Goal: Book appointment/travel/reservation

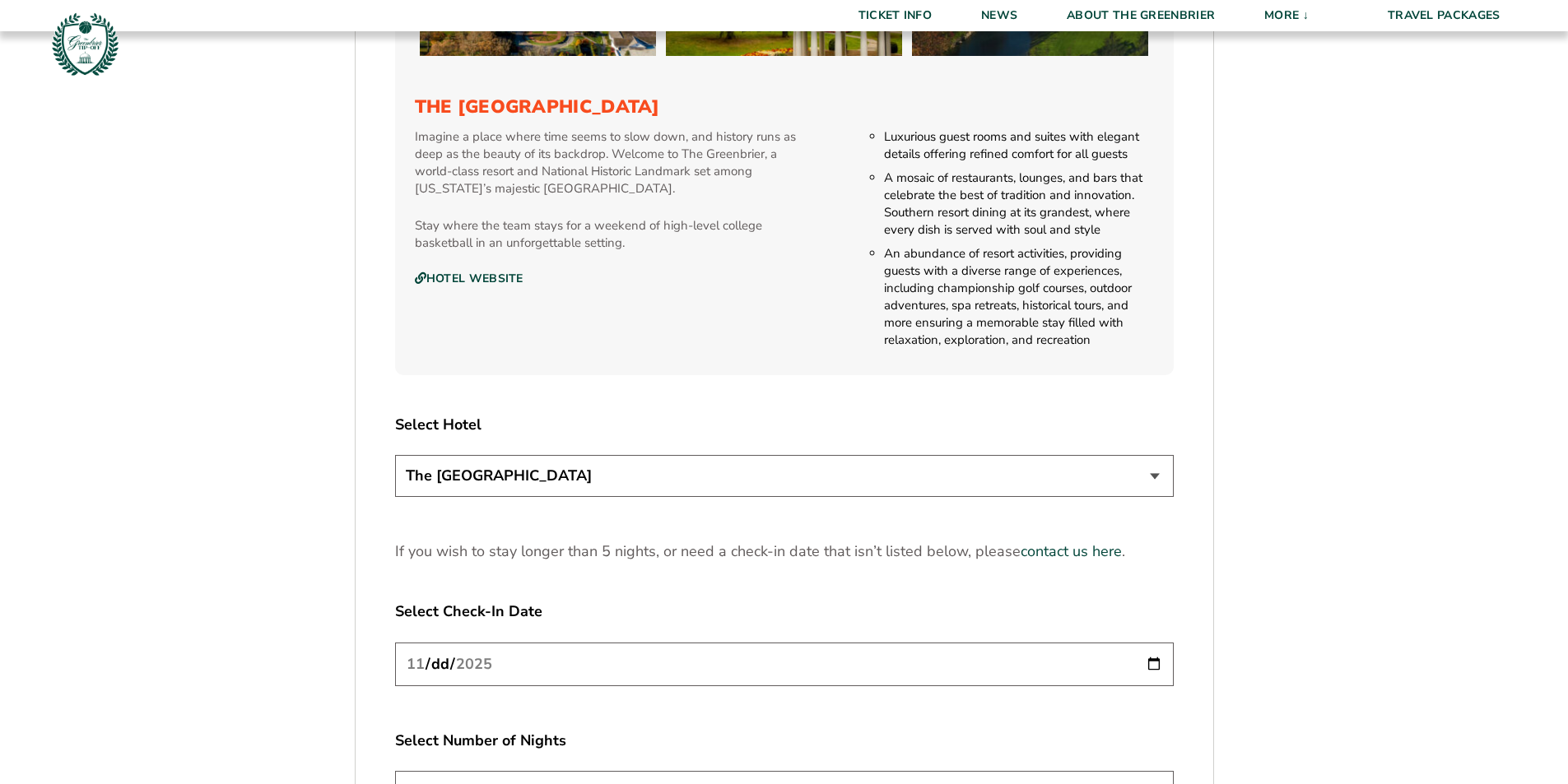
scroll to position [1810, 0]
click at [779, 475] on select "The [GEOGRAPHIC_DATA]" at bounding box center [784, 475] width 779 height 42
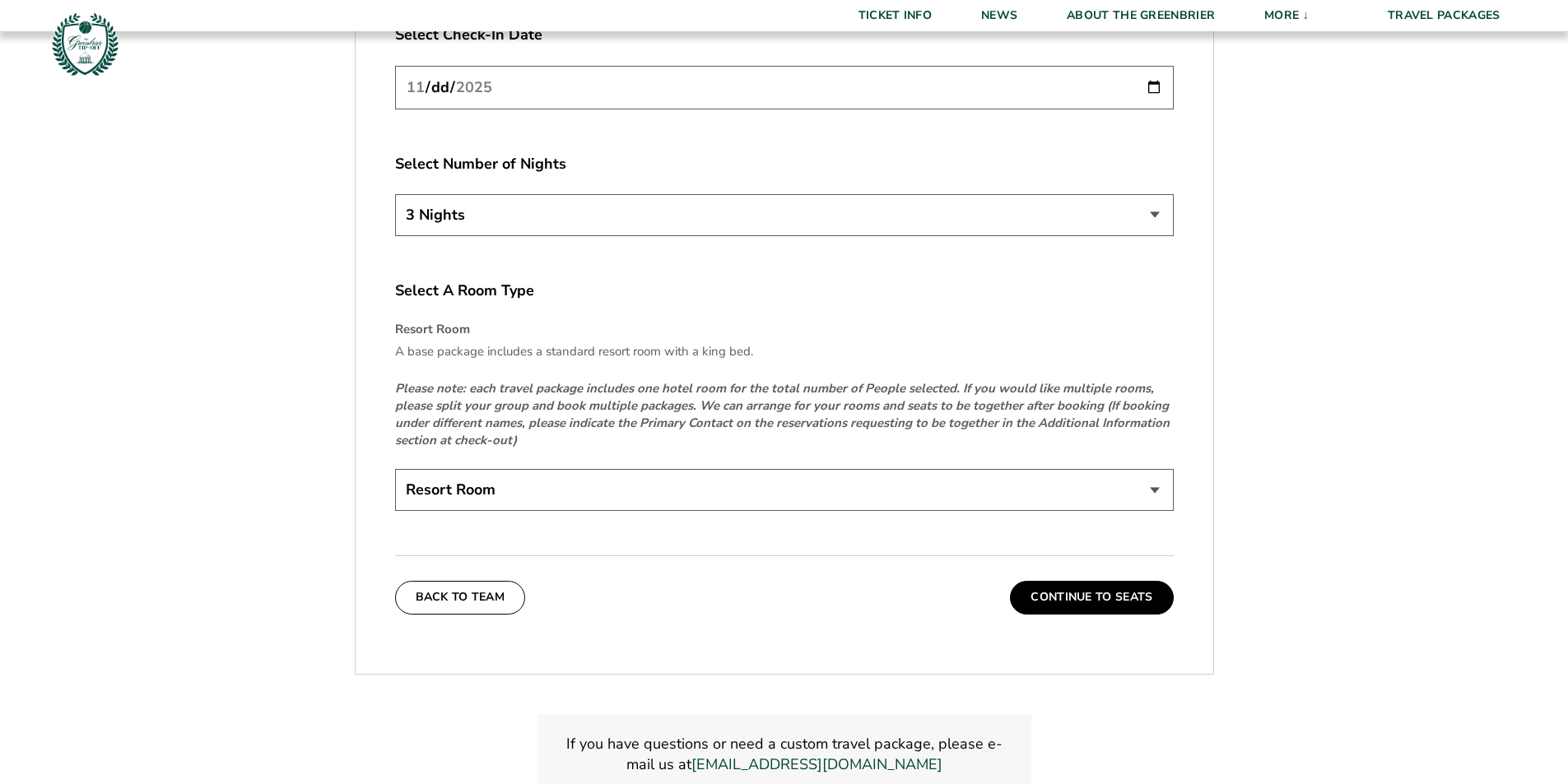
scroll to position [2468, 0]
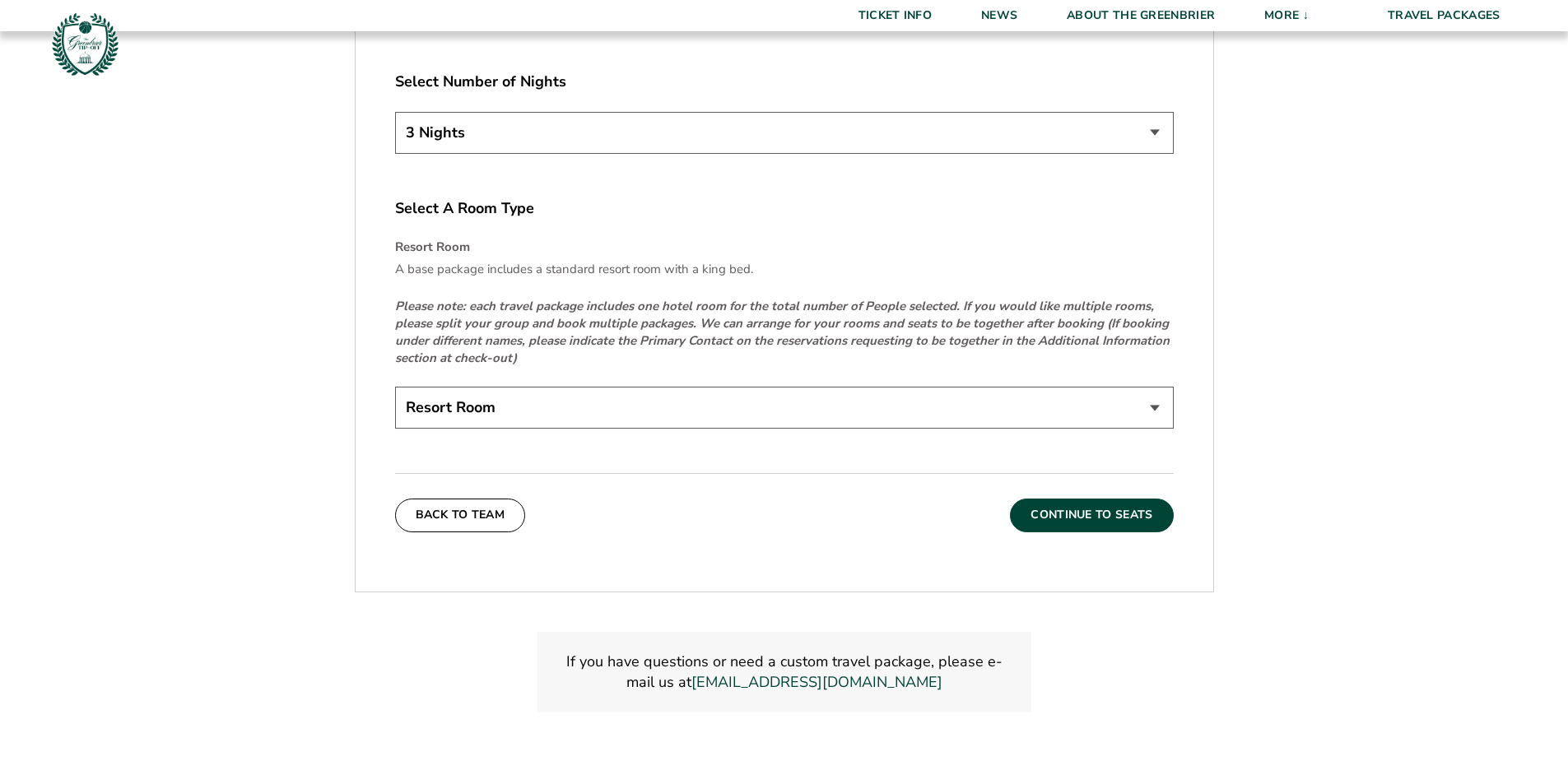
click at [1058, 514] on button "Continue To Seats" at bounding box center [1091, 515] width 163 height 32
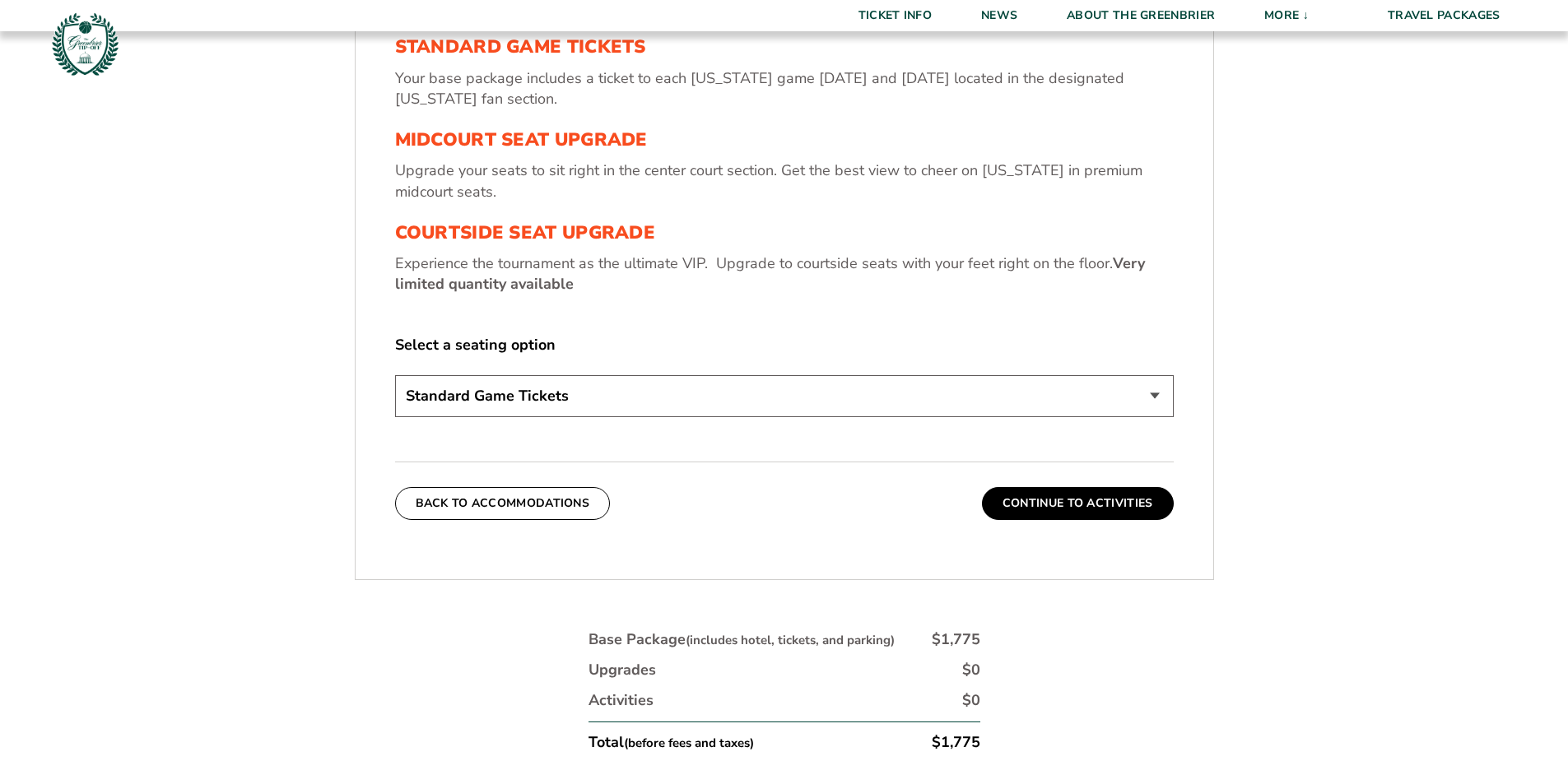
scroll to position [700, 0]
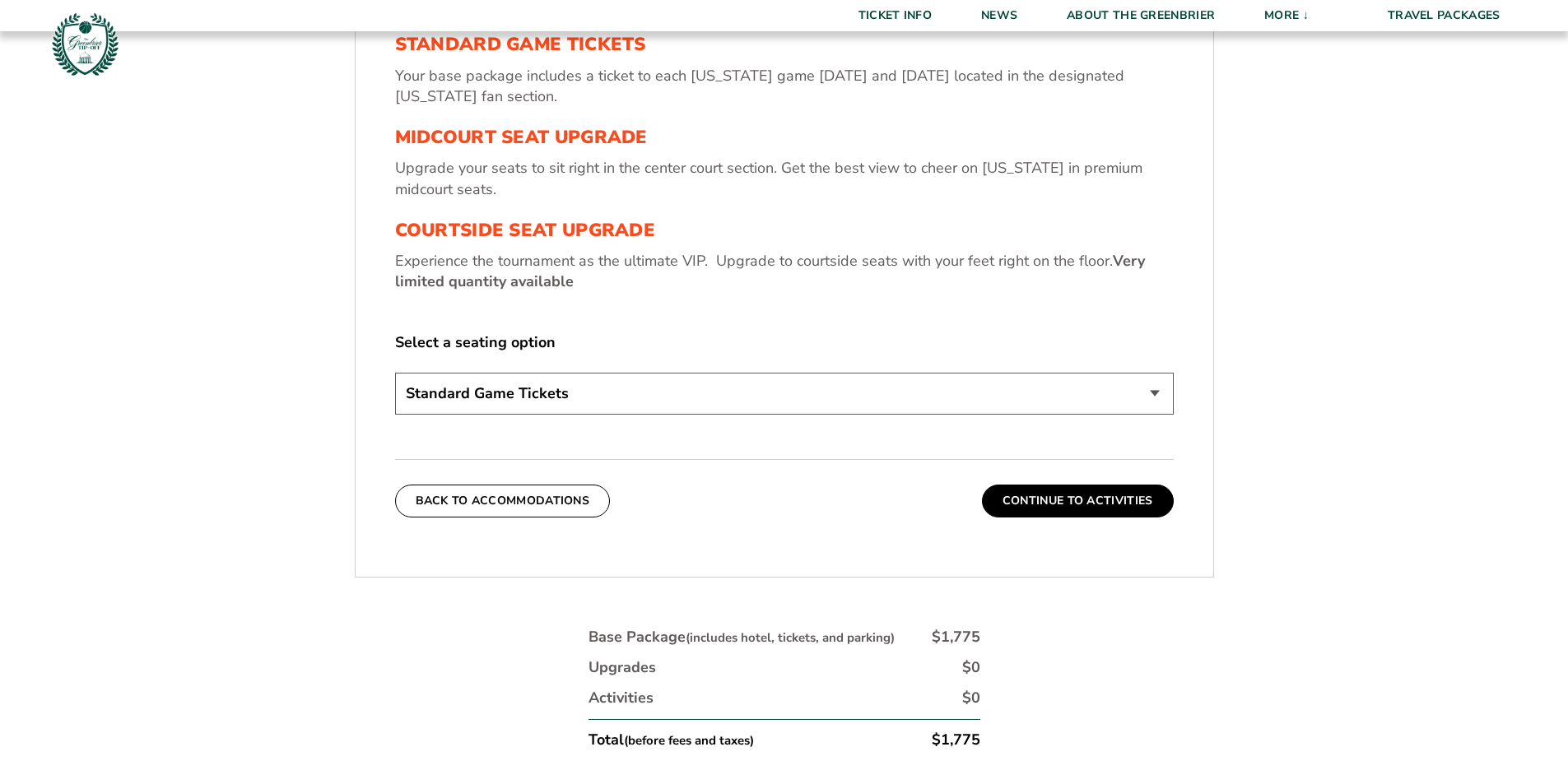
click at [1109, 401] on select "Standard Game Tickets Midcourt Seat Upgrade (+$130 per person) Courtside Seat U…" at bounding box center [784, 393] width 779 height 42
click at [915, 389] on select "Standard Game Tickets Midcourt Seat Upgrade (+$130 per person) Courtside Seat U…" at bounding box center [784, 393] width 779 height 42
click at [1065, 505] on button "Continue To Activities" at bounding box center [1078, 501] width 191 height 32
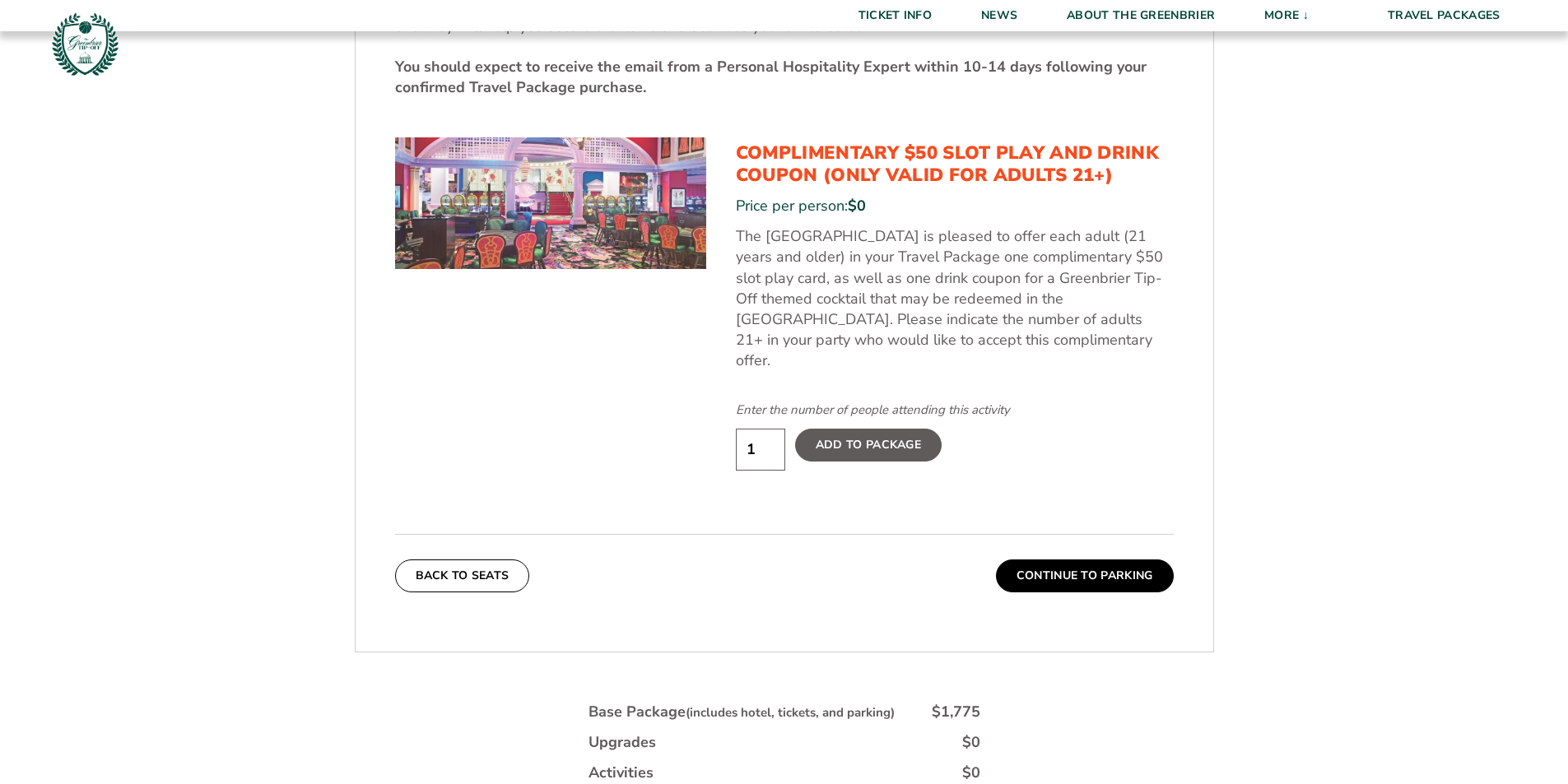
scroll to position [947, 0]
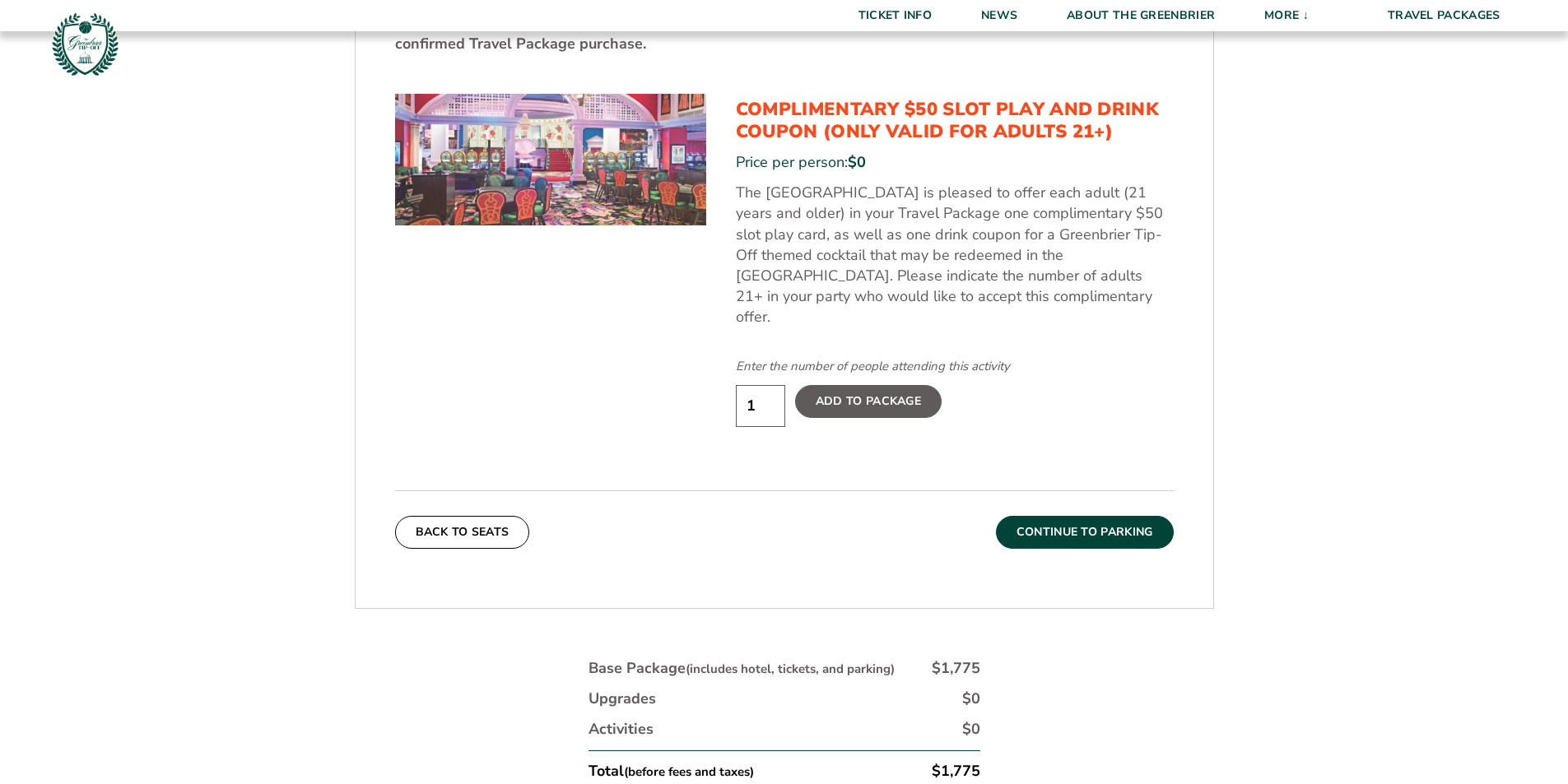
click at [1088, 516] on button "Continue To Parking" at bounding box center [1084, 532] width 178 height 32
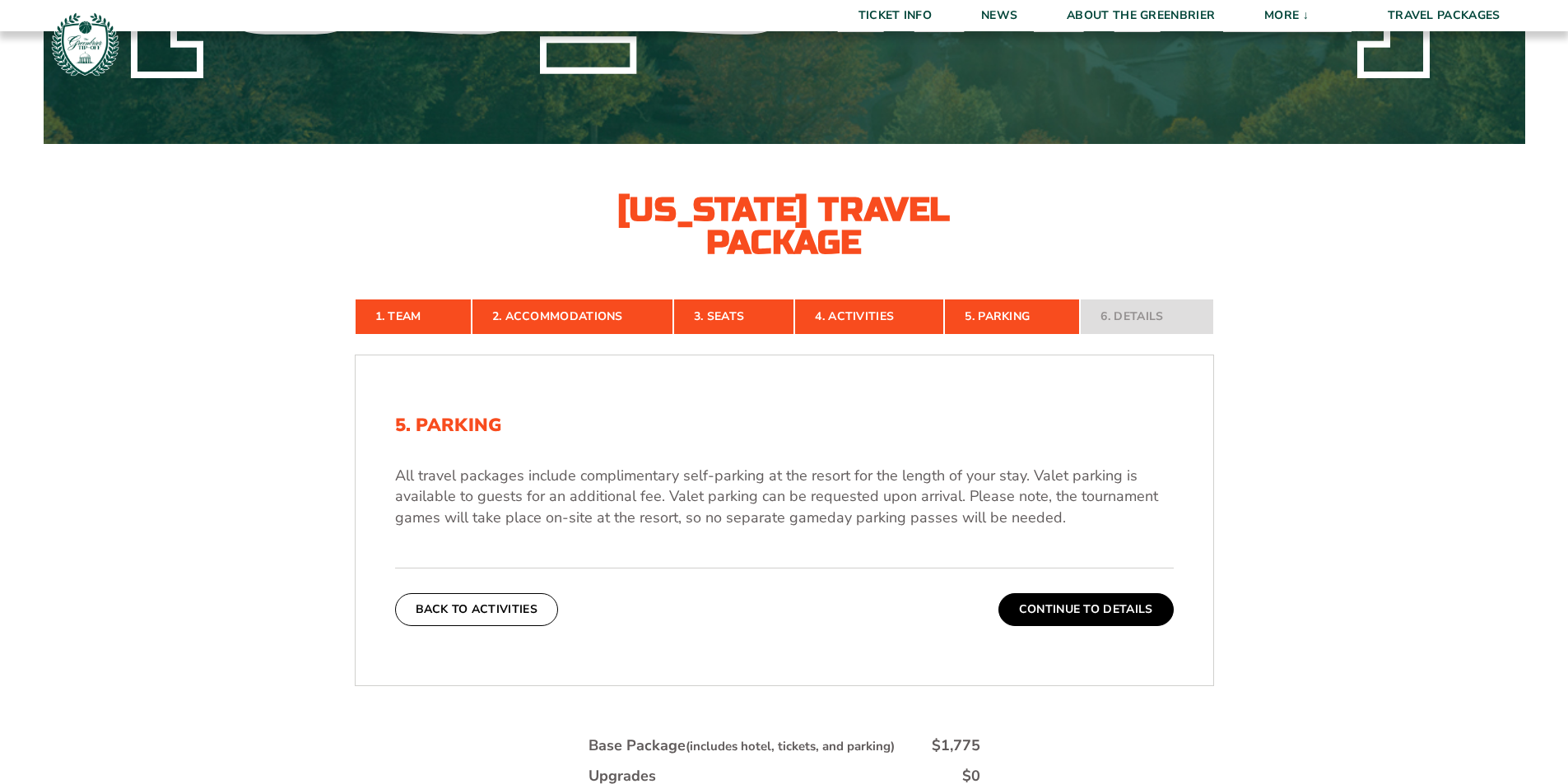
scroll to position [329, 0]
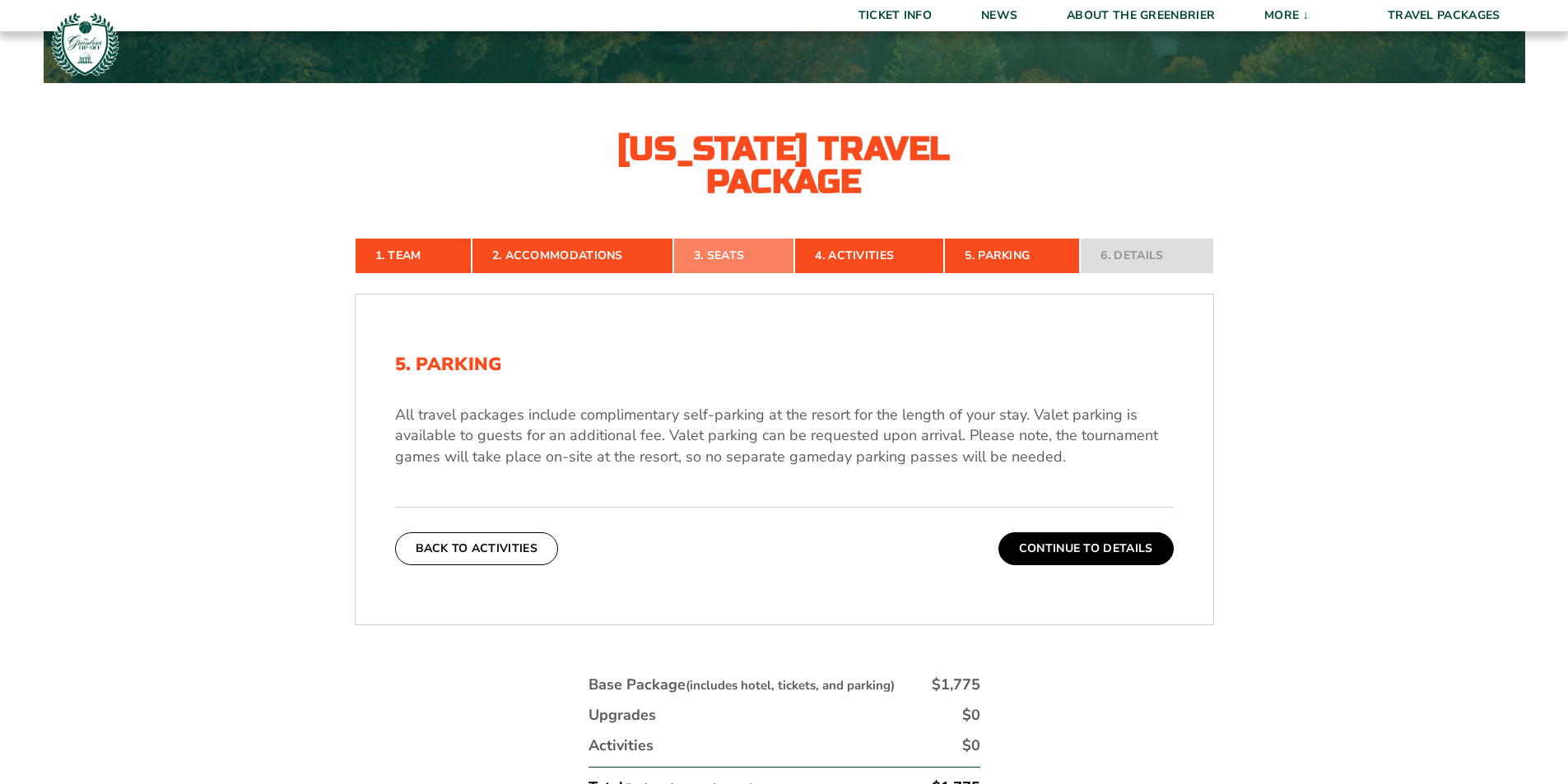
click at [720, 260] on link "3. Seats" at bounding box center [734, 256] width 121 height 36
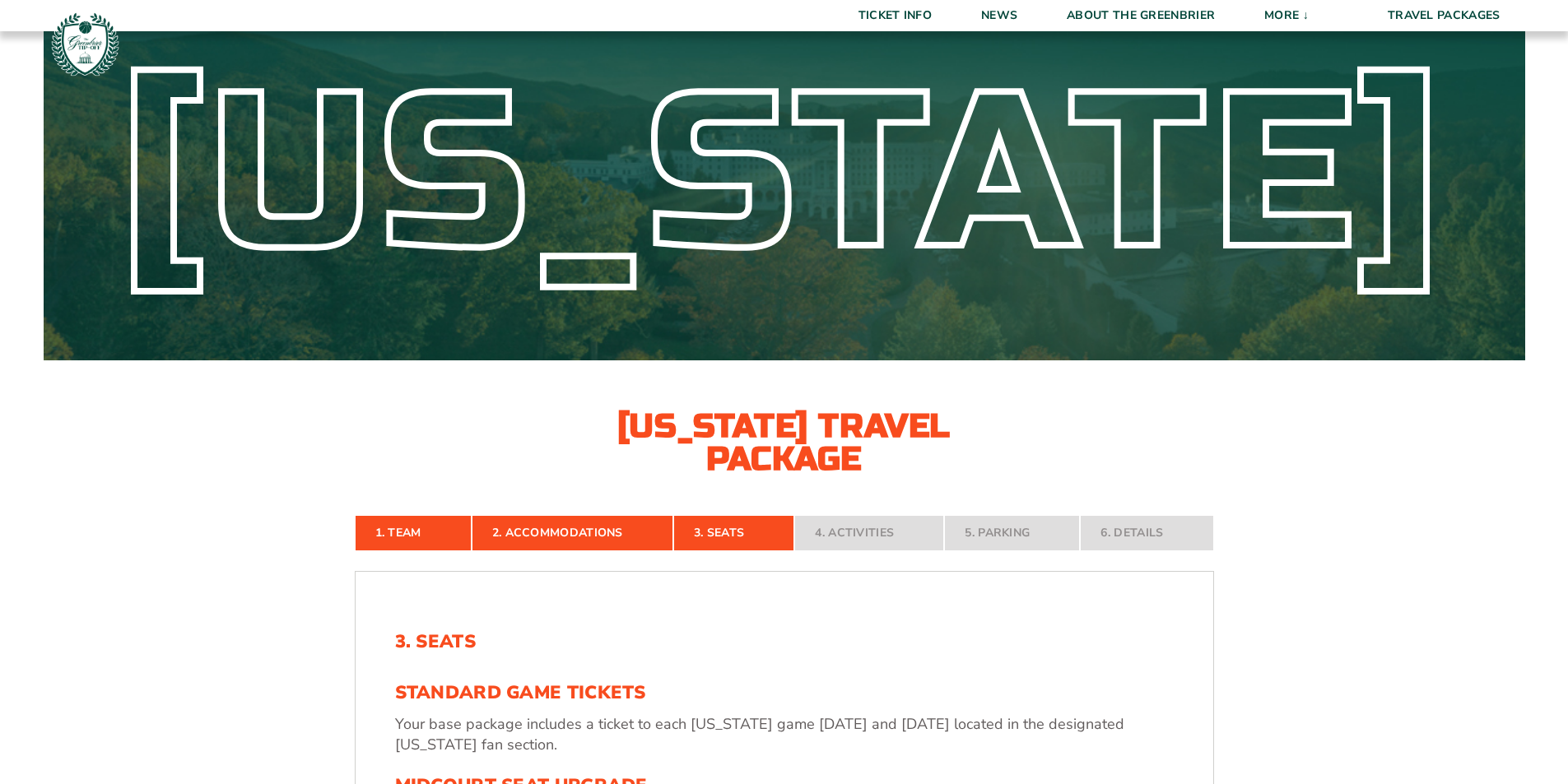
scroll to position [0, 0]
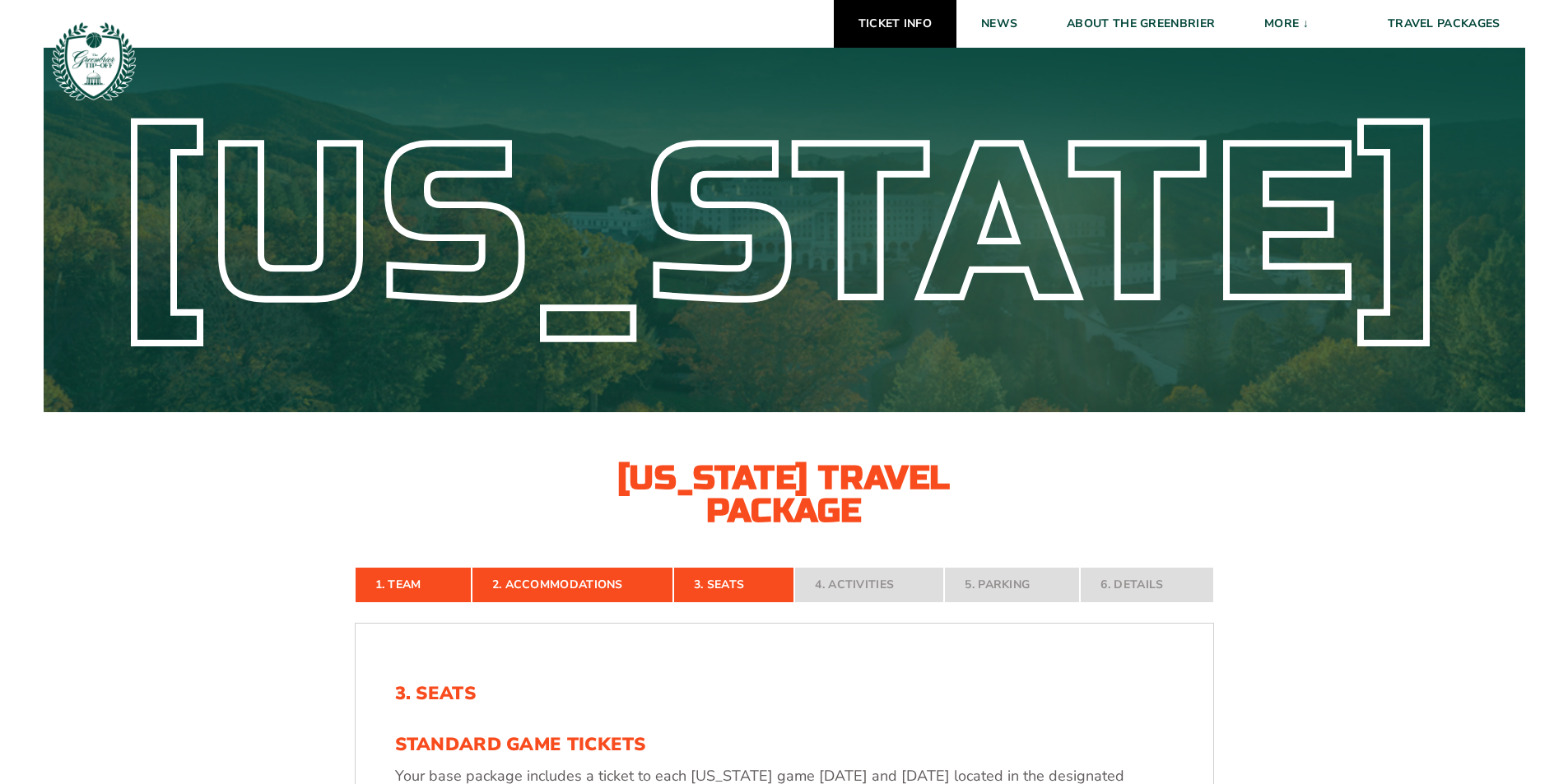
click at [889, 19] on link "Ticket Info" at bounding box center [895, 23] width 123 height 48
